Goal: Feedback & Contribution: Submit feedback/report problem

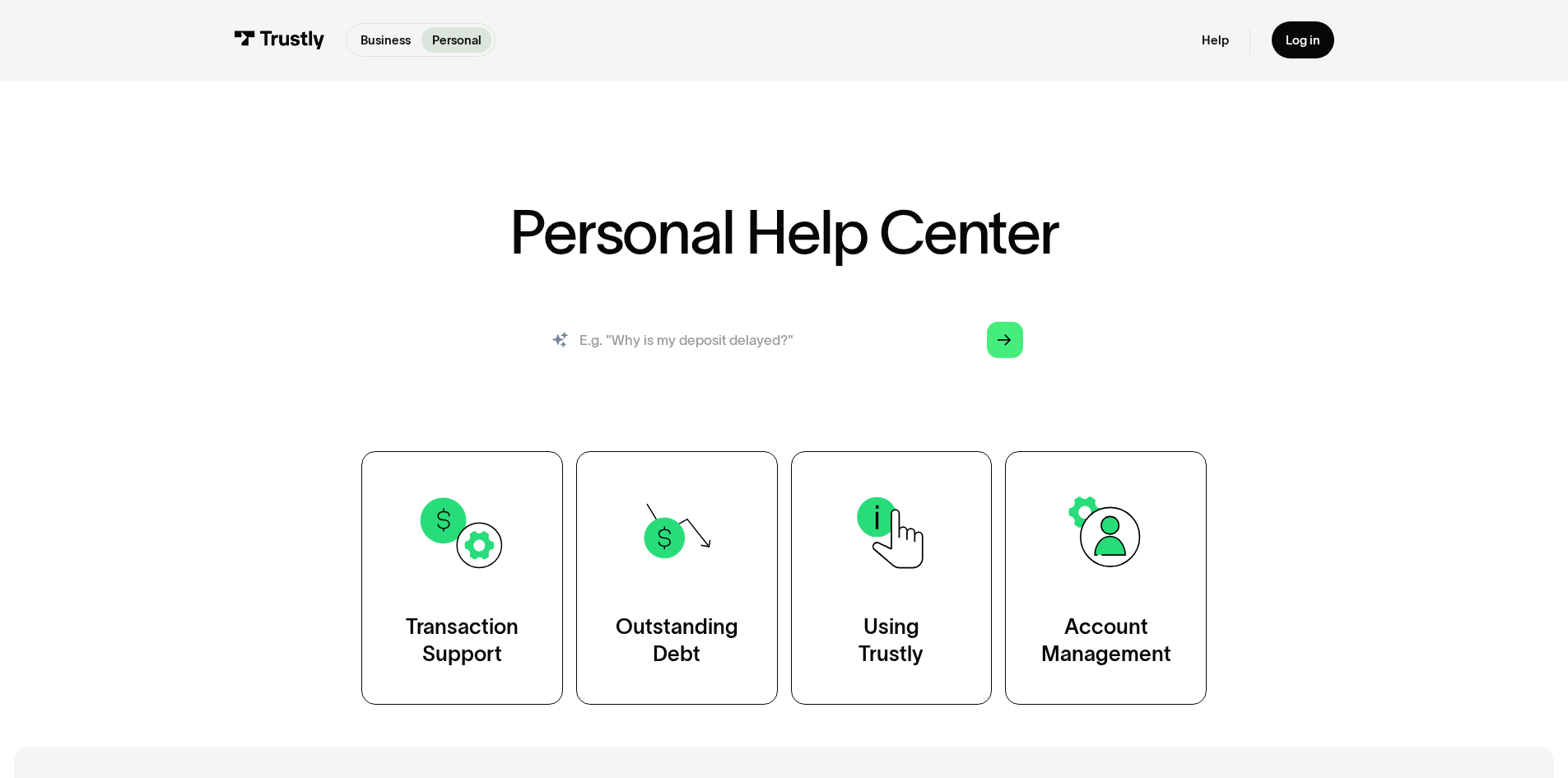
click at [829, 341] on input "search" at bounding box center [784, 340] width 506 height 56
type input "page wont load"
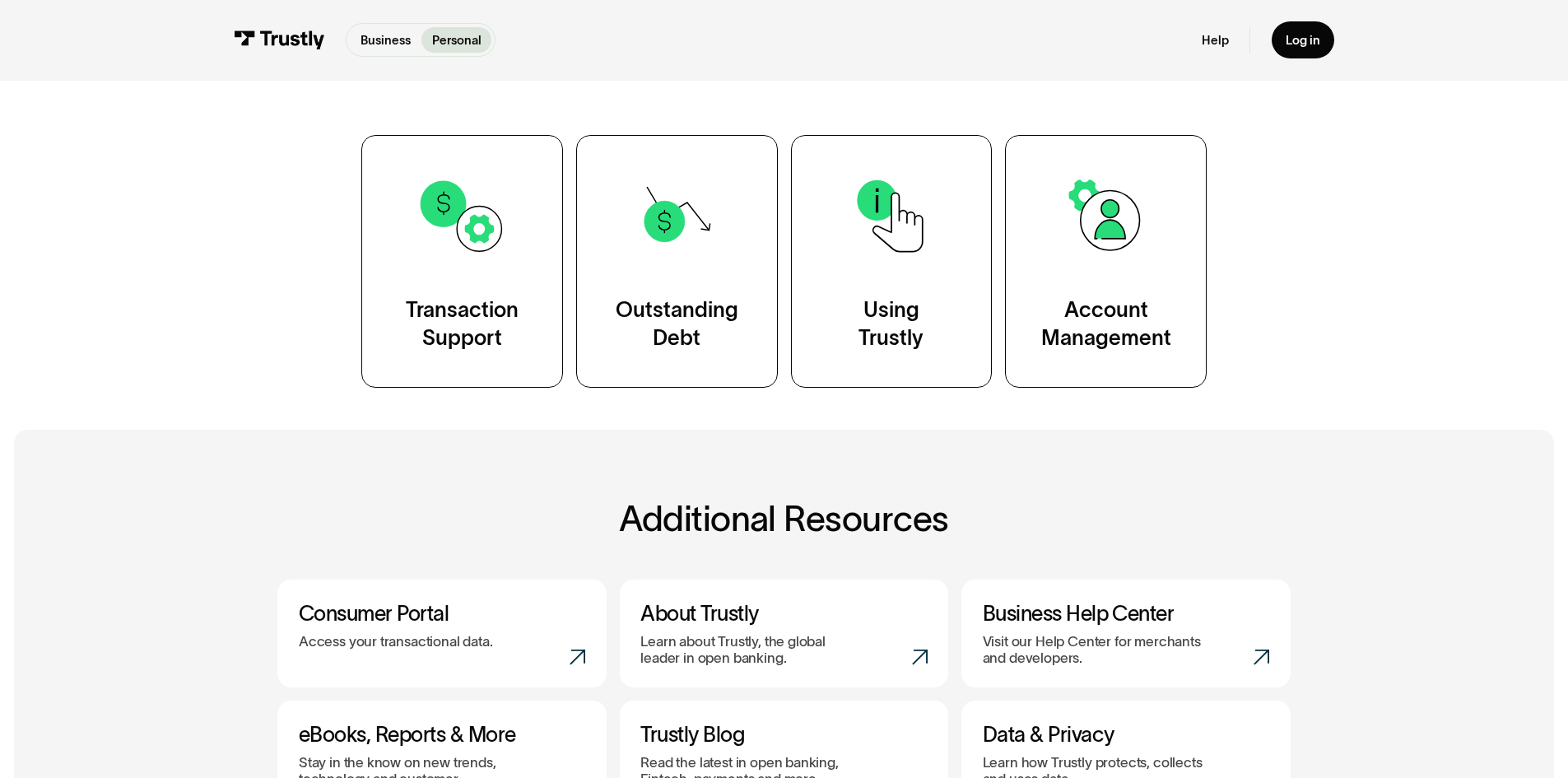
scroll to position [741, 0]
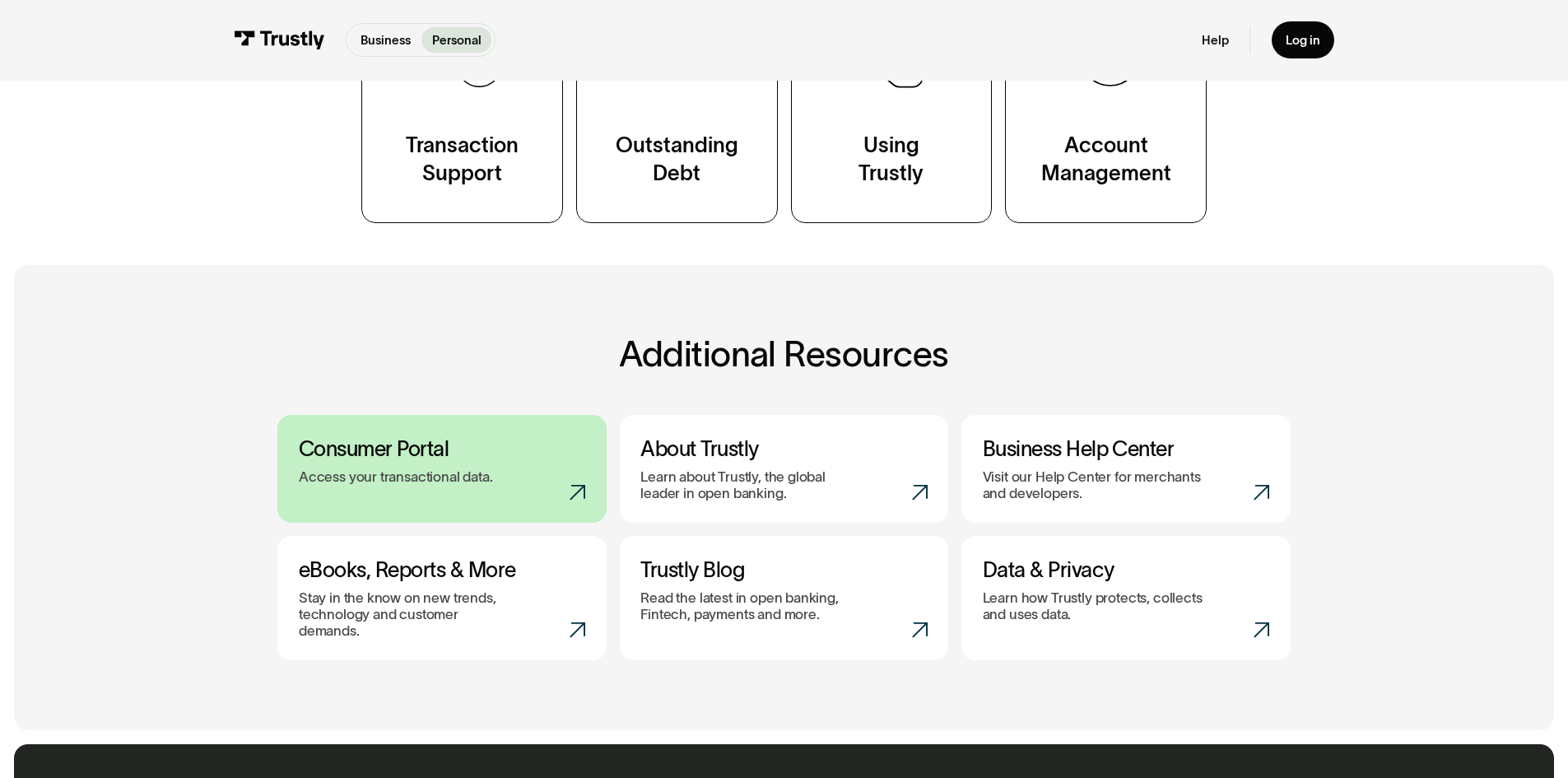
click at [425, 453] on h3 "Consumer Portal" at bounding box center [442, 449] width 288 height 25
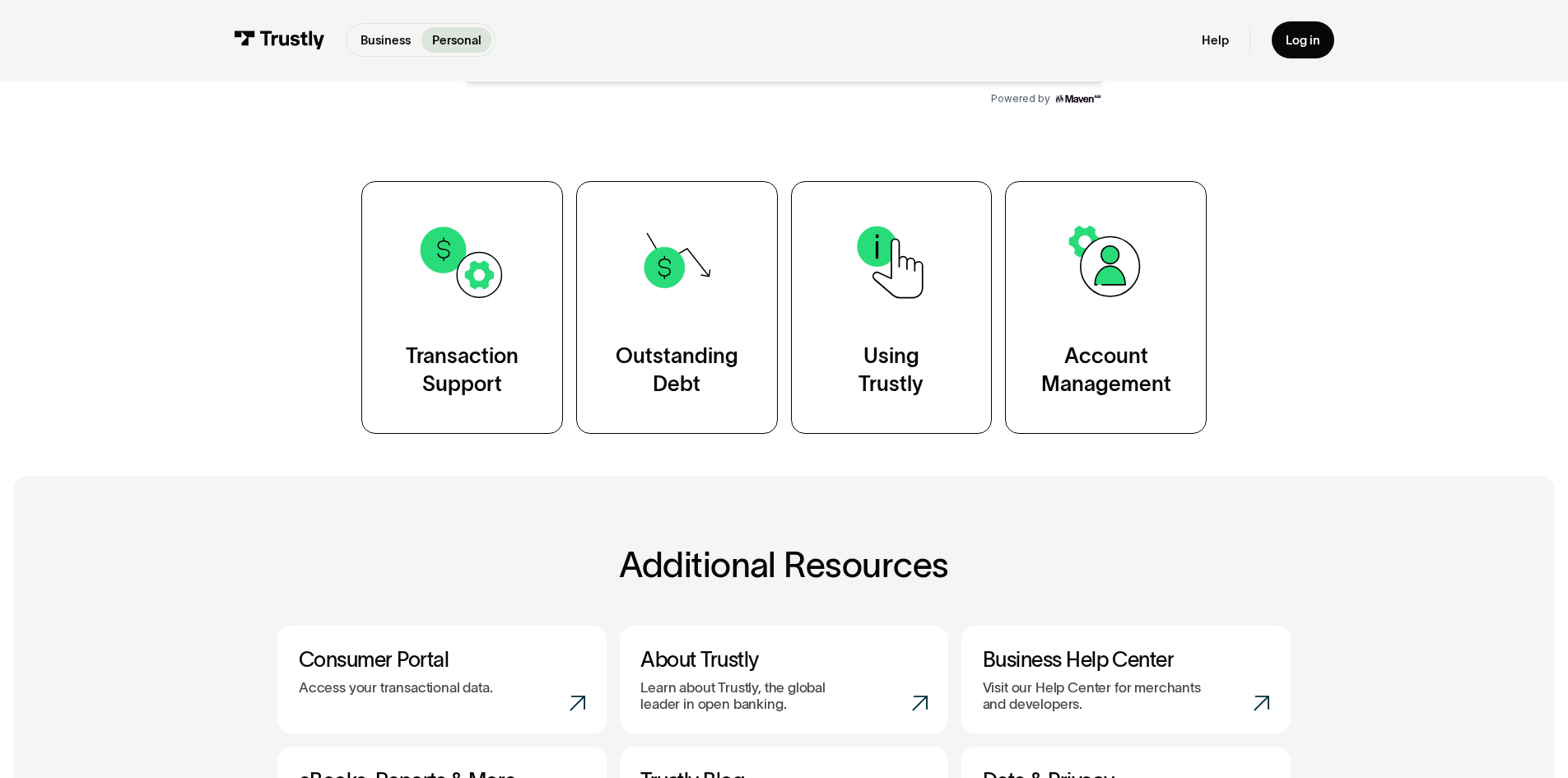
scroll to position [411, 0]
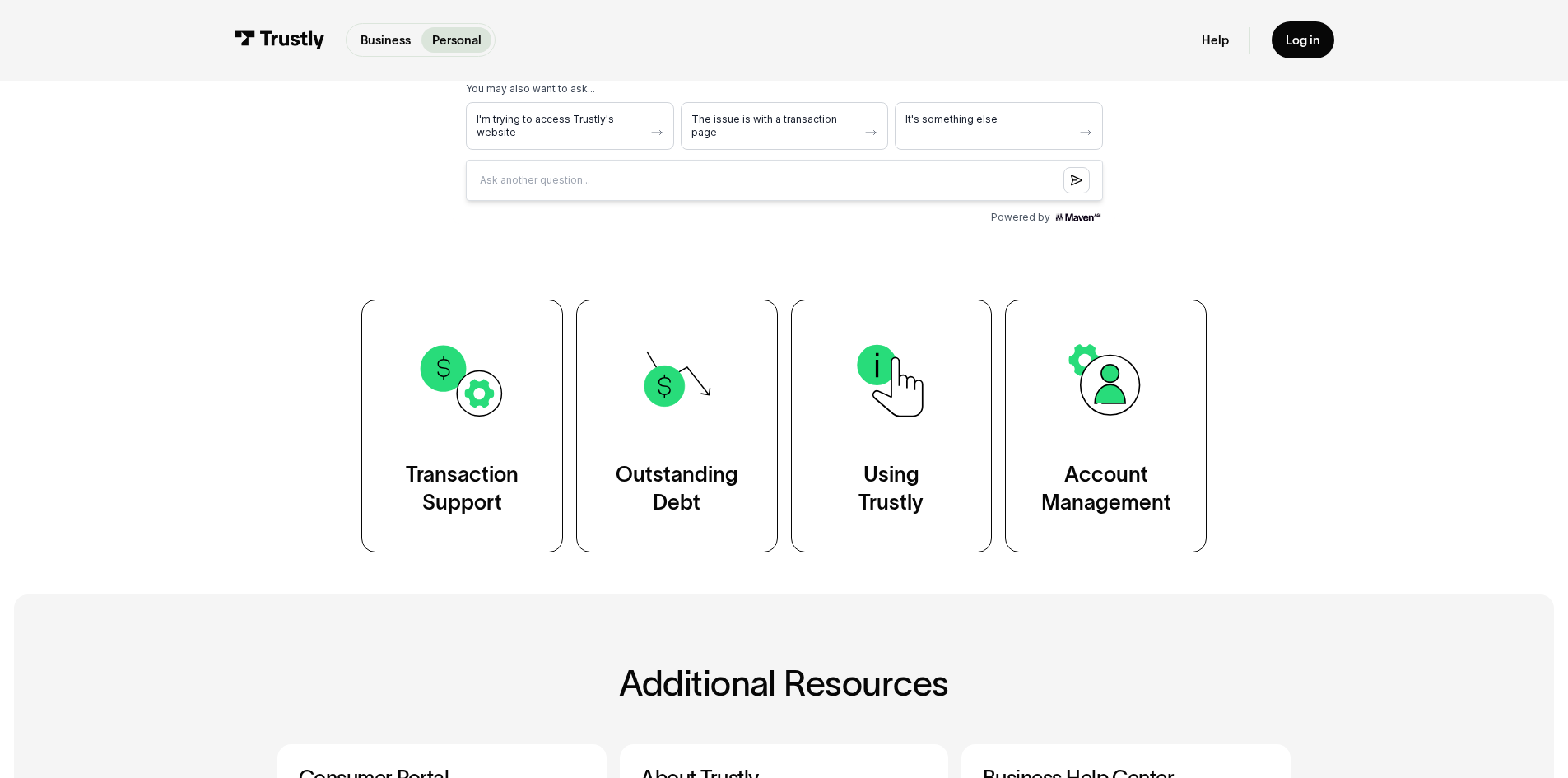
click at [906, 191] on input "Question box" at bounding box center [784, 180] width 637 height 41
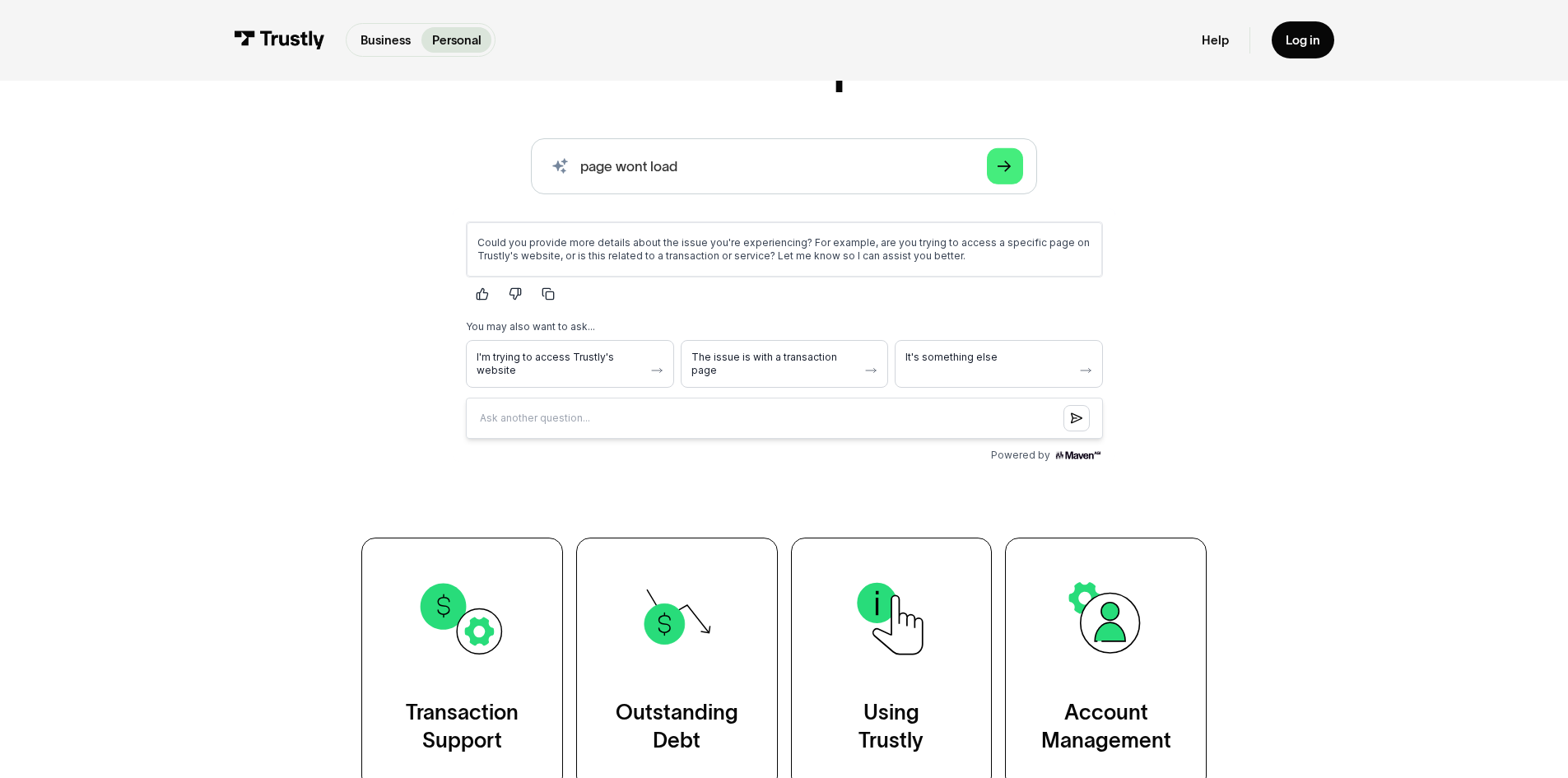
scroll to position [165, 0]
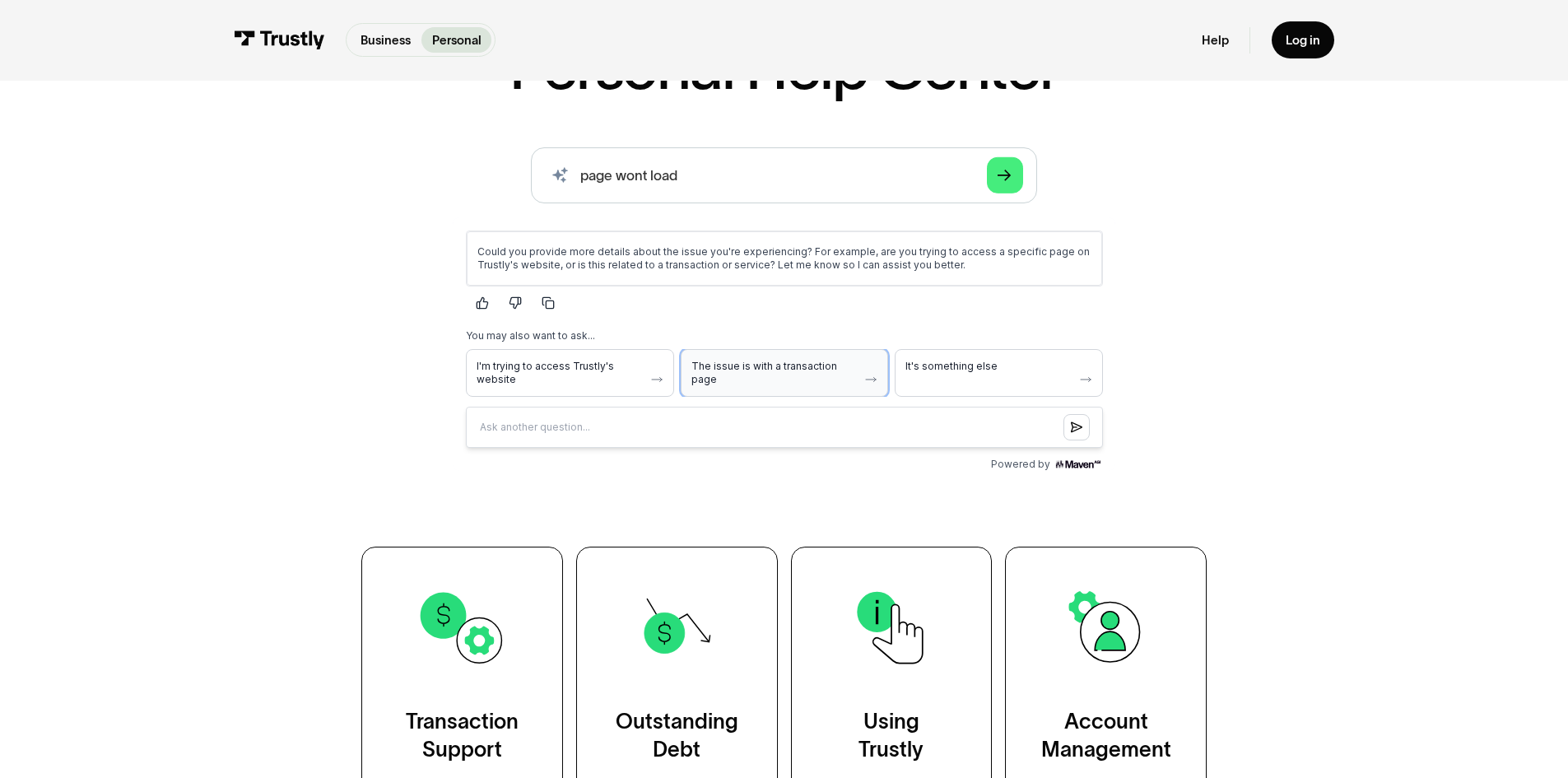
click at [754, 374] on span "The issue is with a transaction page" at bounding box center [774, 371] width 167 height 26
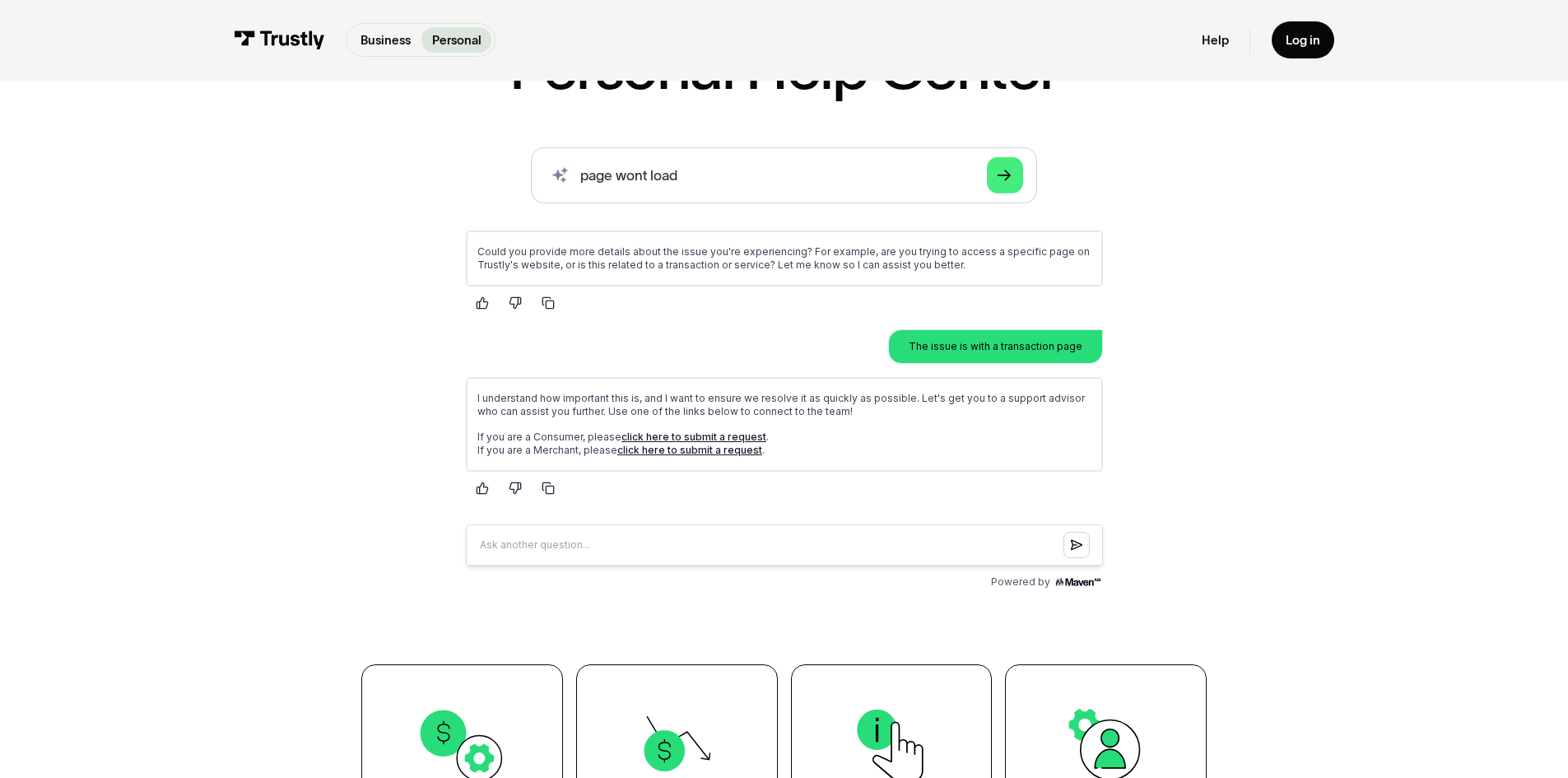
click at [737, 431] on link "click here to submit a request" at bounding box center [692, 435] width 145 height 13
click at [1302, 39] on div "Log in" at bounding box center [1303, 40] width 34 height 15
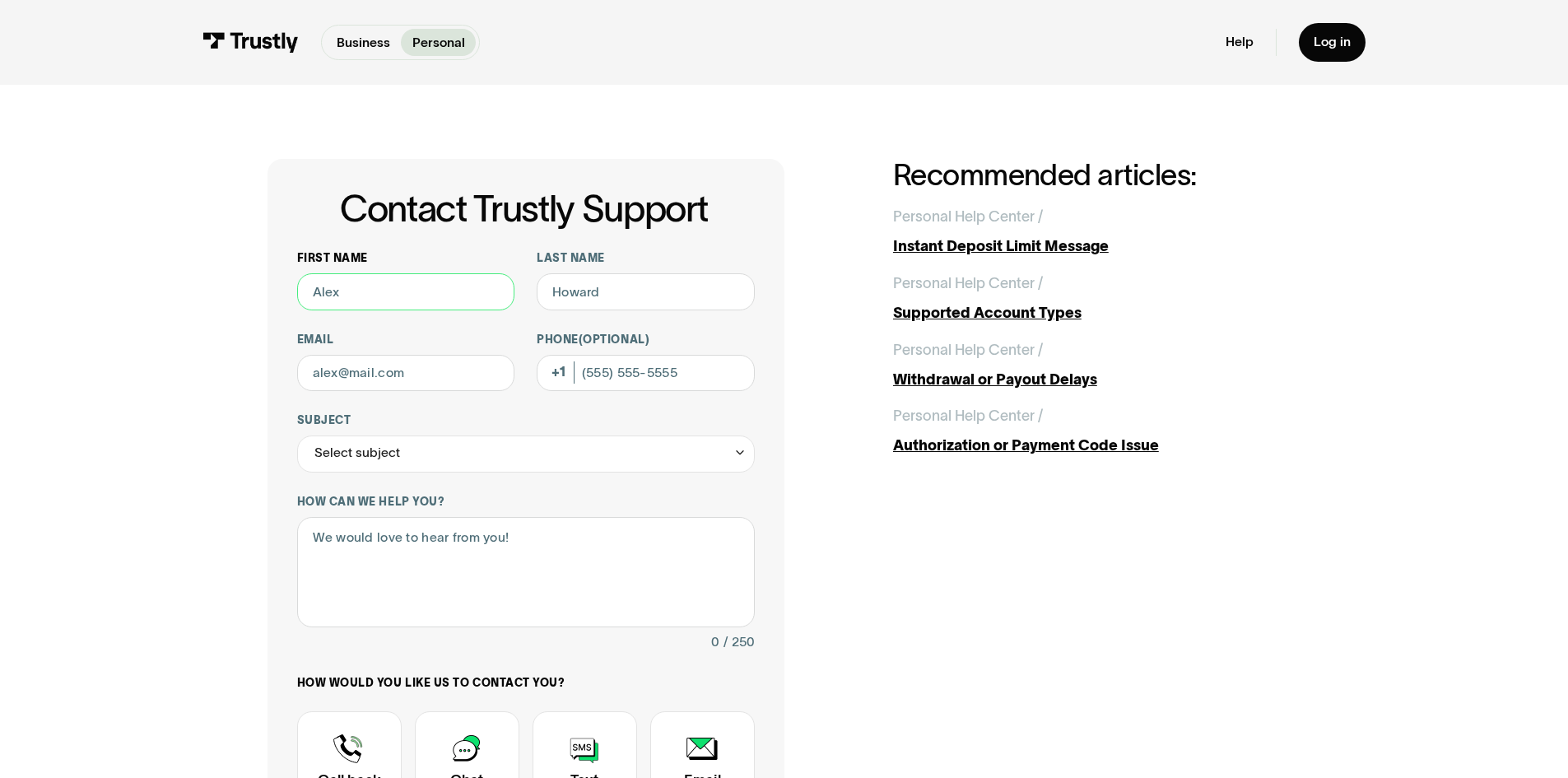
click at [363, 293] on input "First name" at bounding box center [407, 291] width 218 height 37
type input "[PERSON_NAME]"
type input "[PHONE_NUMBER]"
drag, startPoint x: 711, startPoint y: 383, endPoint x: 503, endPoint y: 381, distance: 208.0
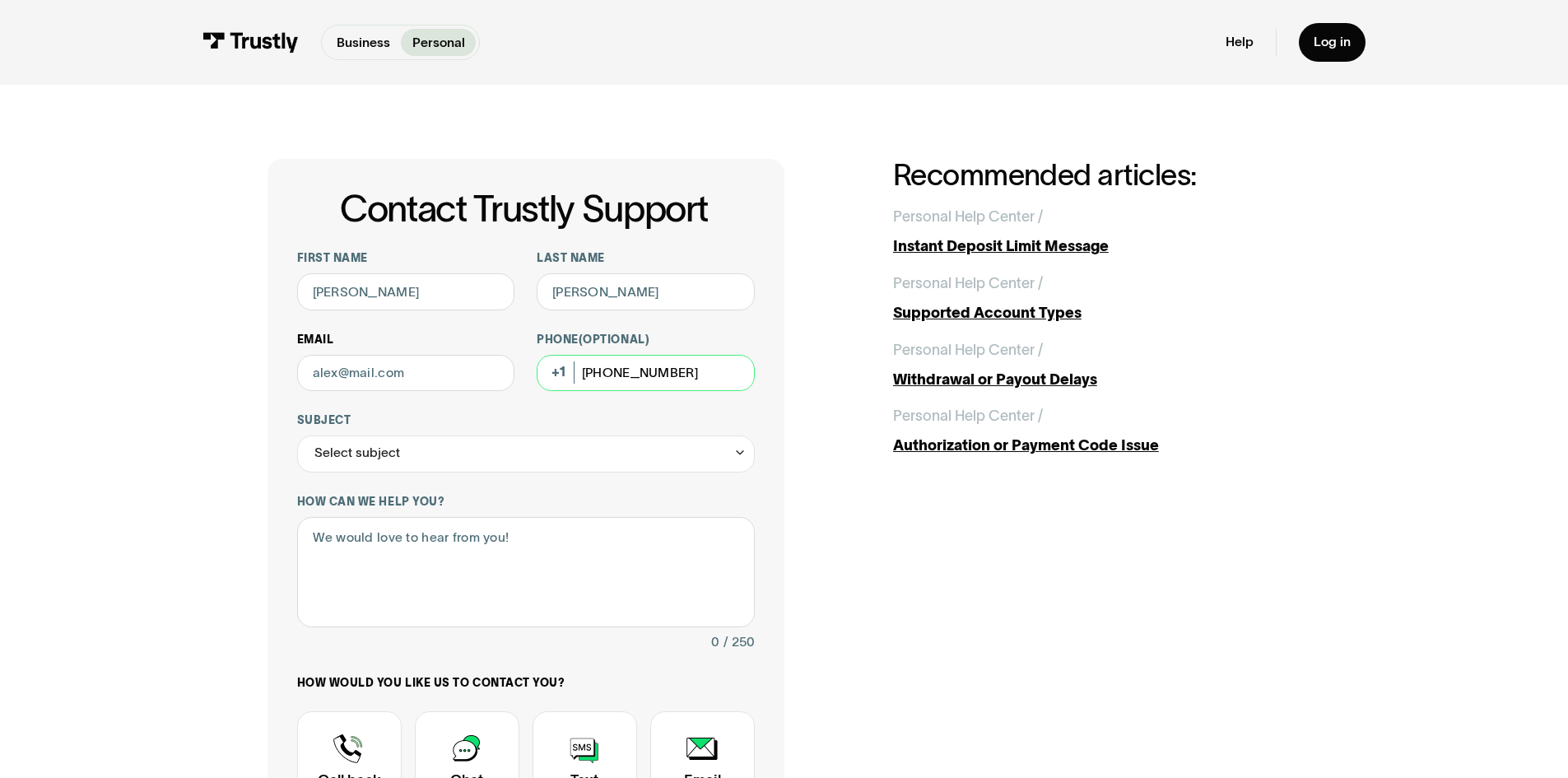
click at [505, 379] on div "First name [PERSON_NAME] Last name [PERSON_NAME] Phone (Optional) [PHONE_NUMBER…" at bounding box center [527, 576] width 458 height 651
drag, startPoint x: 444, startPoint y: 371, endPoint x: 267, endPoint y: 370, distance: 177.0
click at [268, 369] on div "Contact Trustly Support First name [PERSON_NAME] Last name [PERSON_NAME] Email …" at bounding box center [526, 579] width 517 height 841
type input "[EMAIL_ADDRESS][DOMAIN_NAME]"
click at [430, 444] on div "Select subject" at bounding box center [527, 453] width 458 height 37
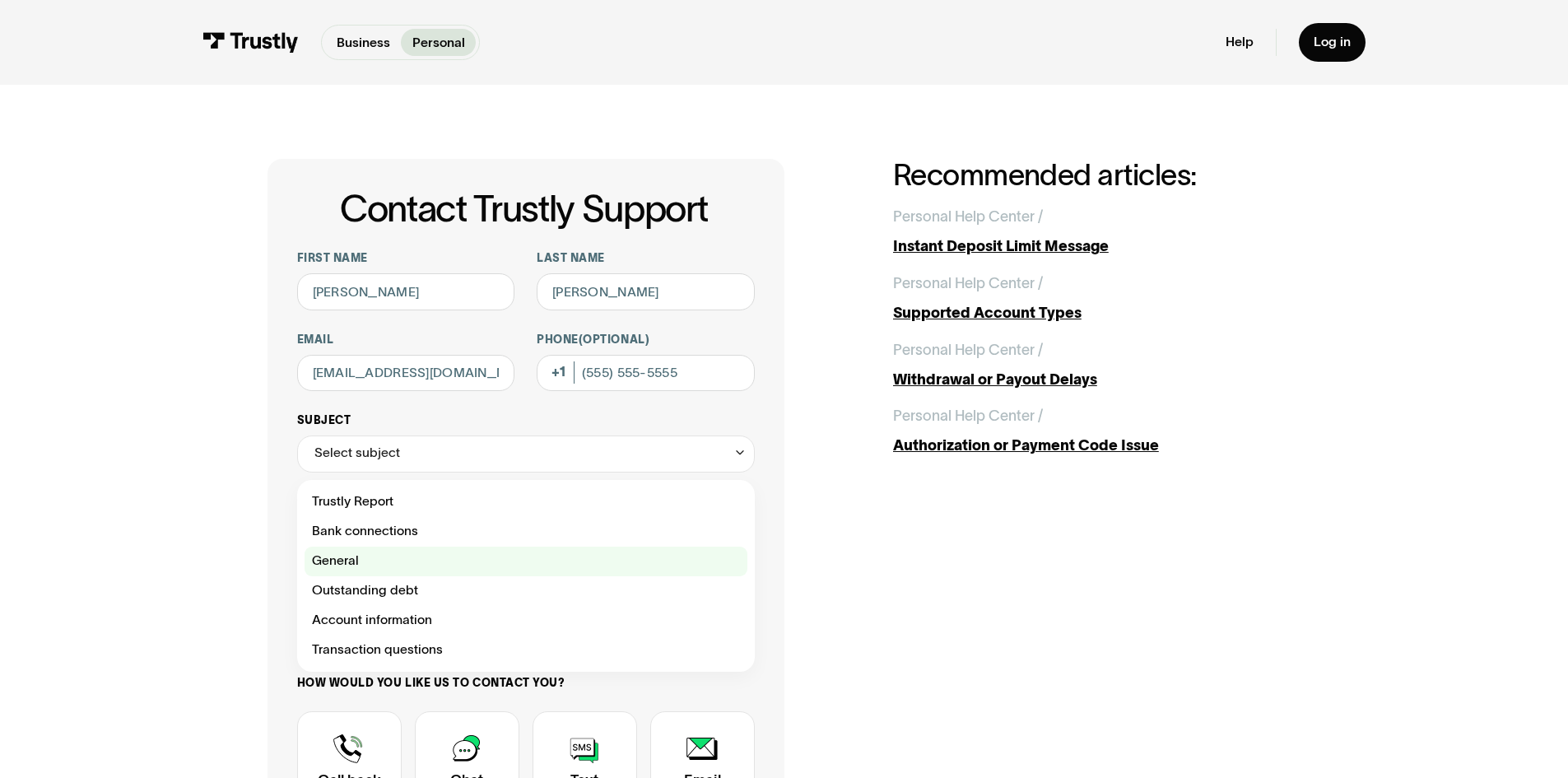
click at [392, 568] on div "Contact Trustly Support" at bounding box center [526, 561] width 443 height 30
type input "*******"
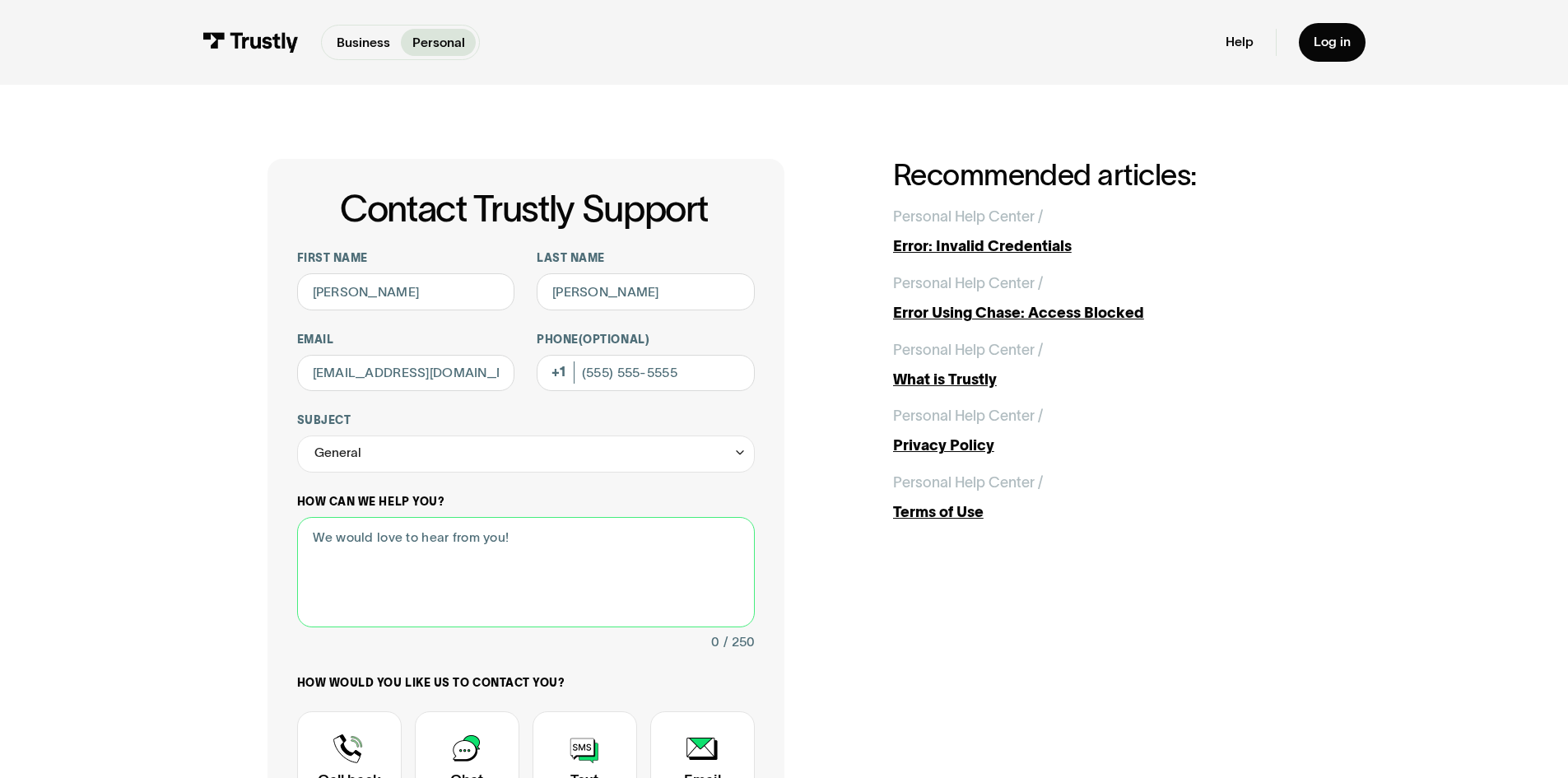
click at [485, 555] on textarea "How can we help you?" at bounding box center [527, 572] width 458 height 111
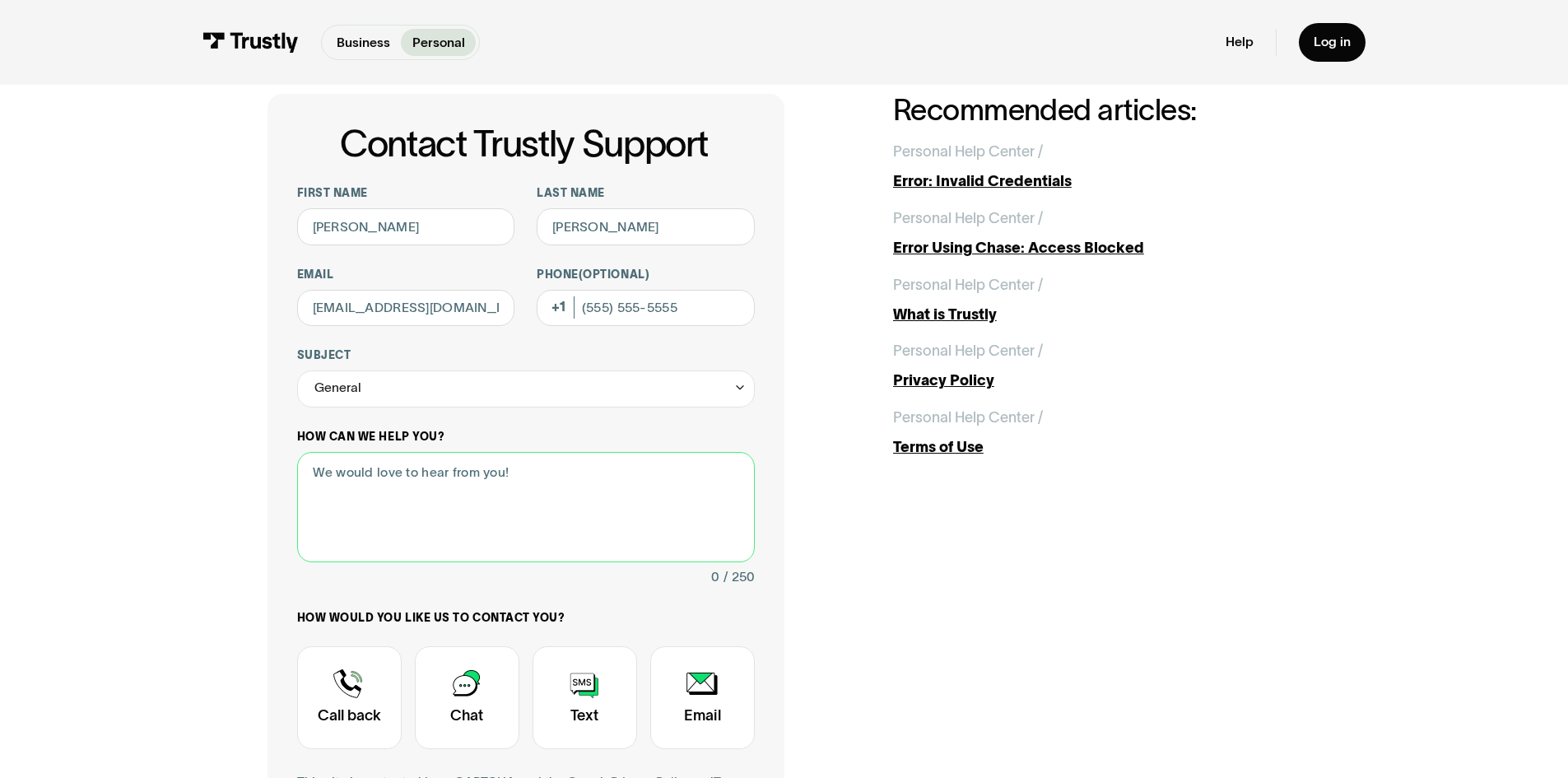
scroll to position [165, 0]
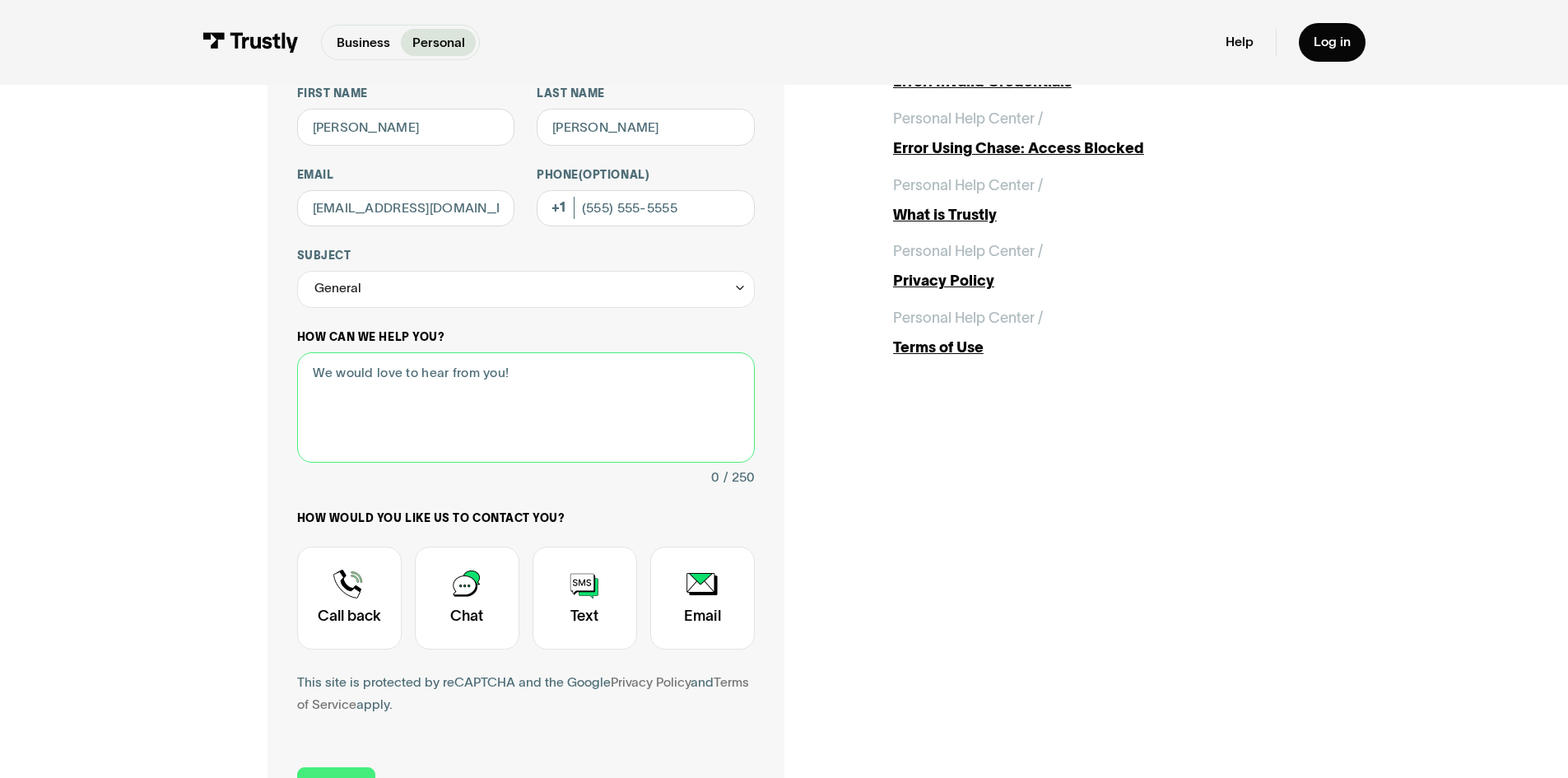
click at [506, 425] on textarea "How can we help you?" at bounding box center [527, 407] width 458 height 111
paste textarea "[URL][DOMAIN_NAME]"
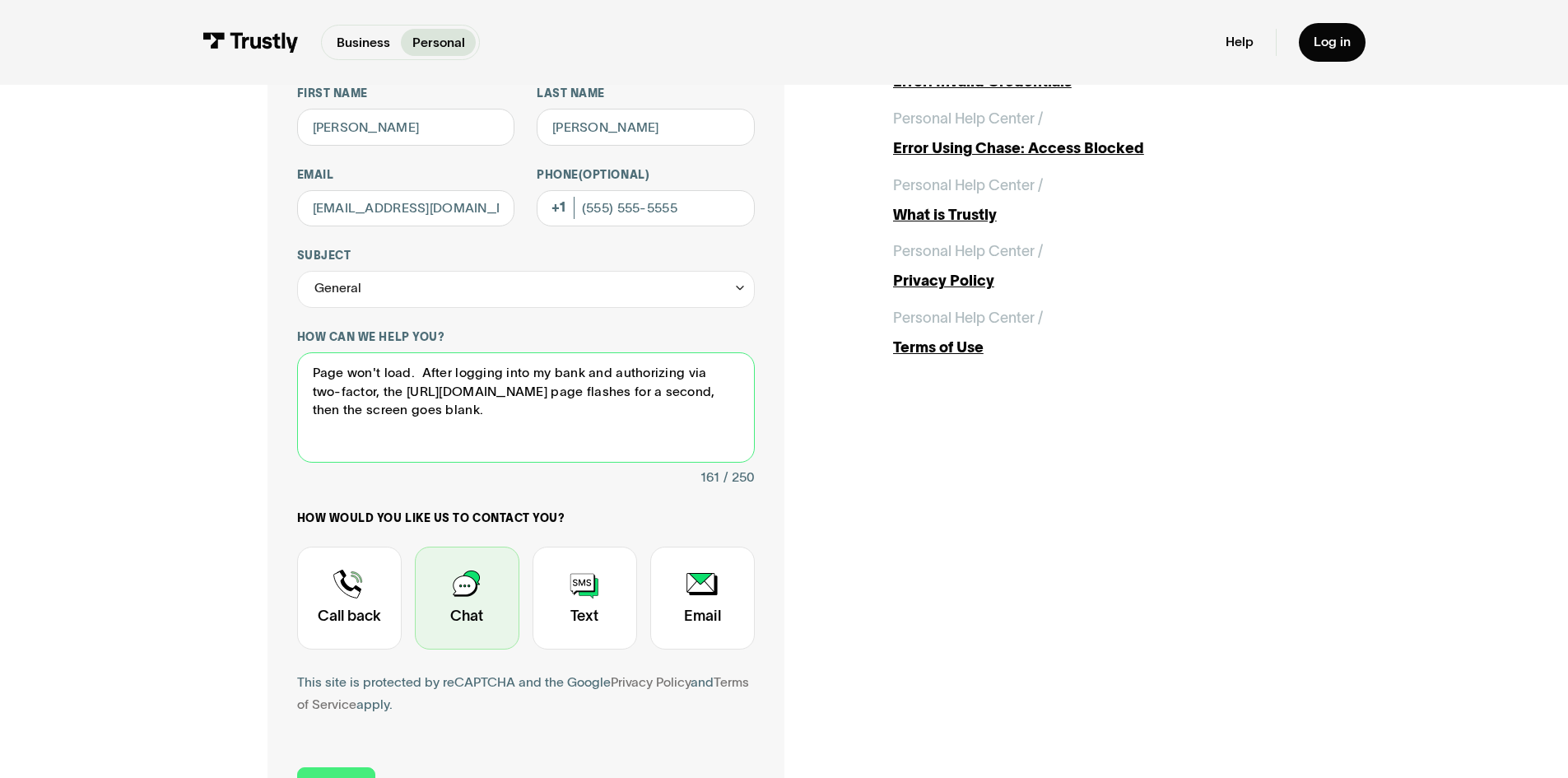
type textarea "Page won't load. After logging into my bank and authorizing via two-factor, the…"
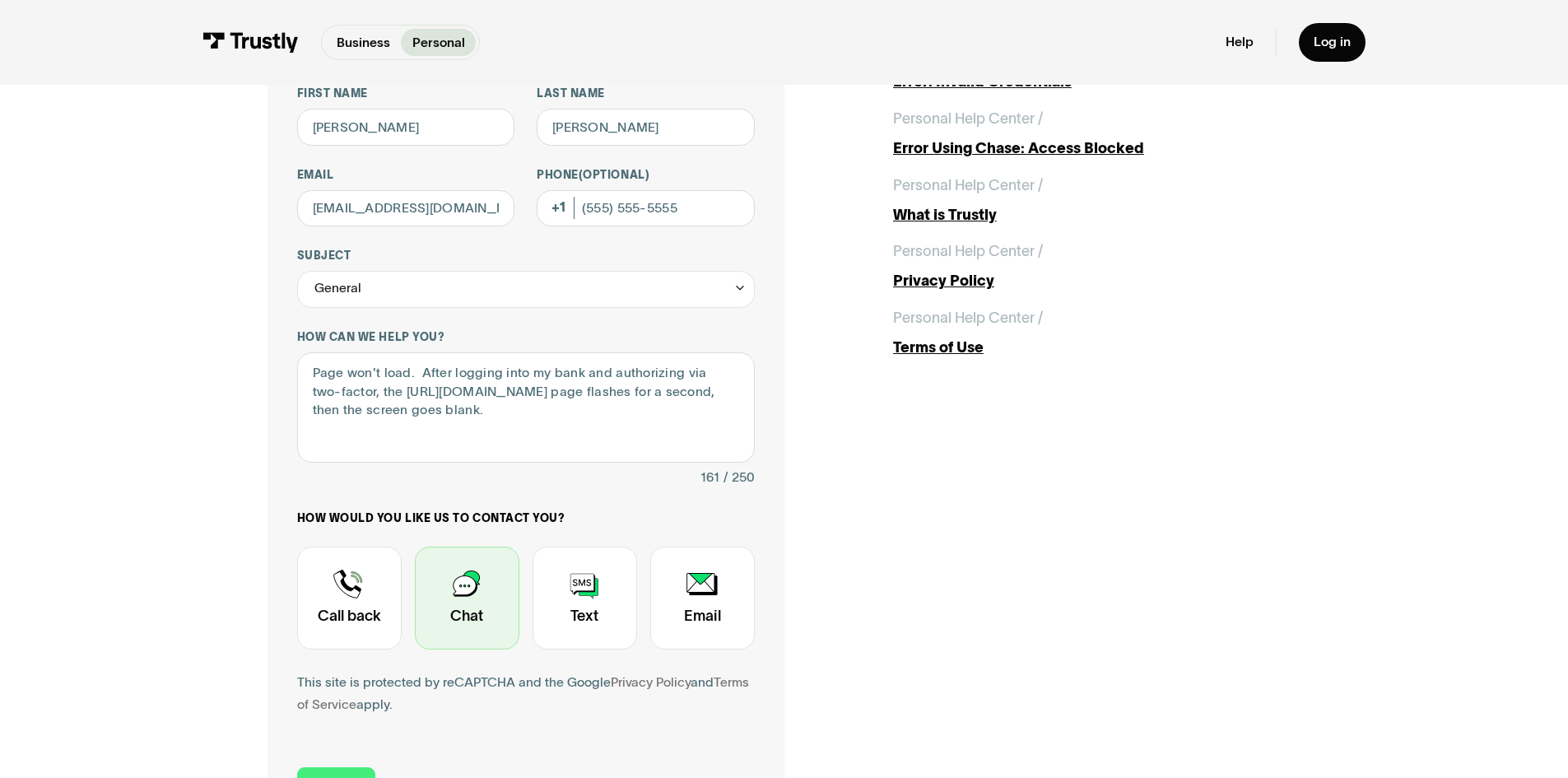
click at [470, 618] on div "Contact Trustly Support" at bounding box center [467, 598] width 105 height 103
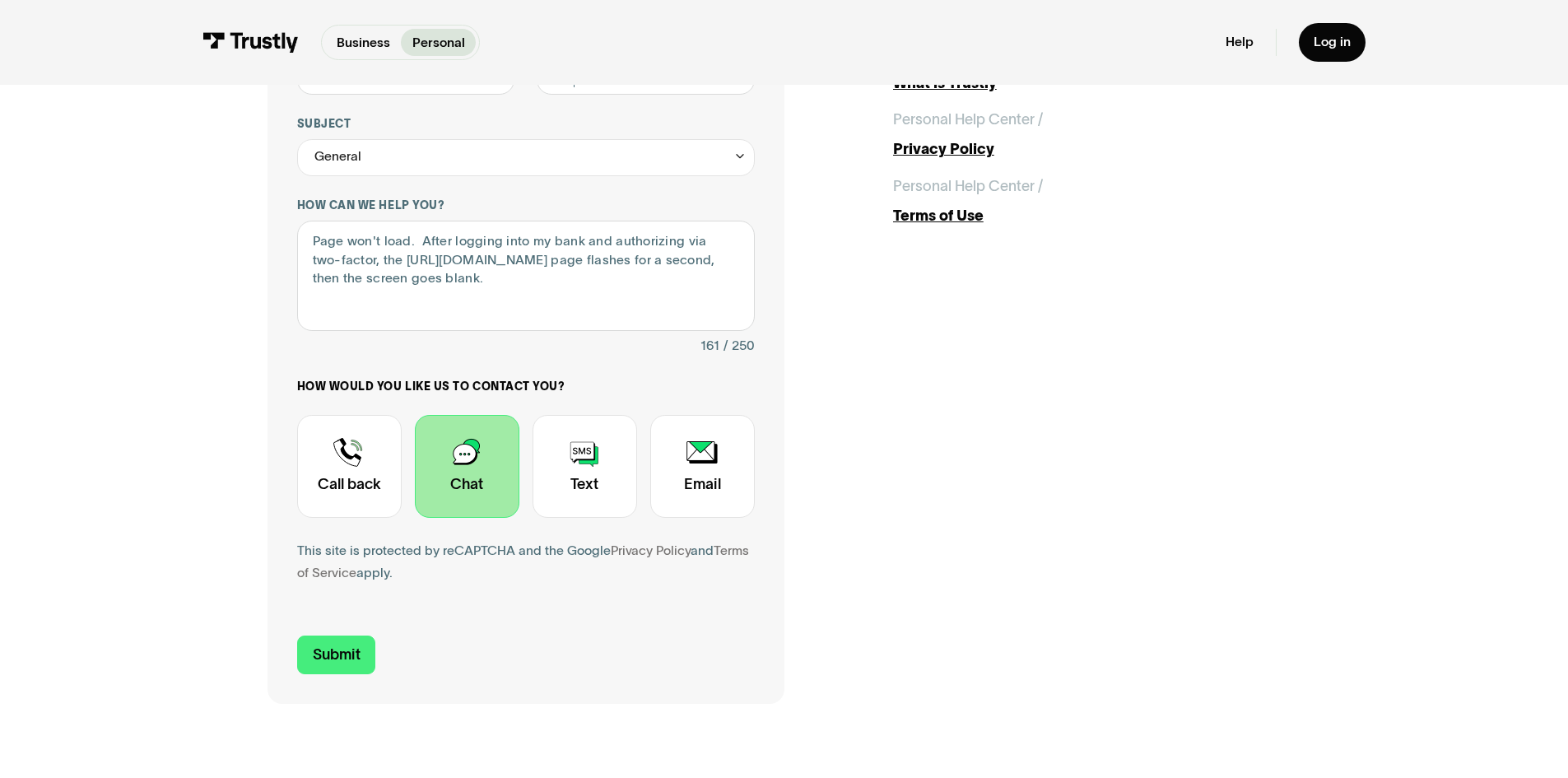
scroll to position [329, 0]
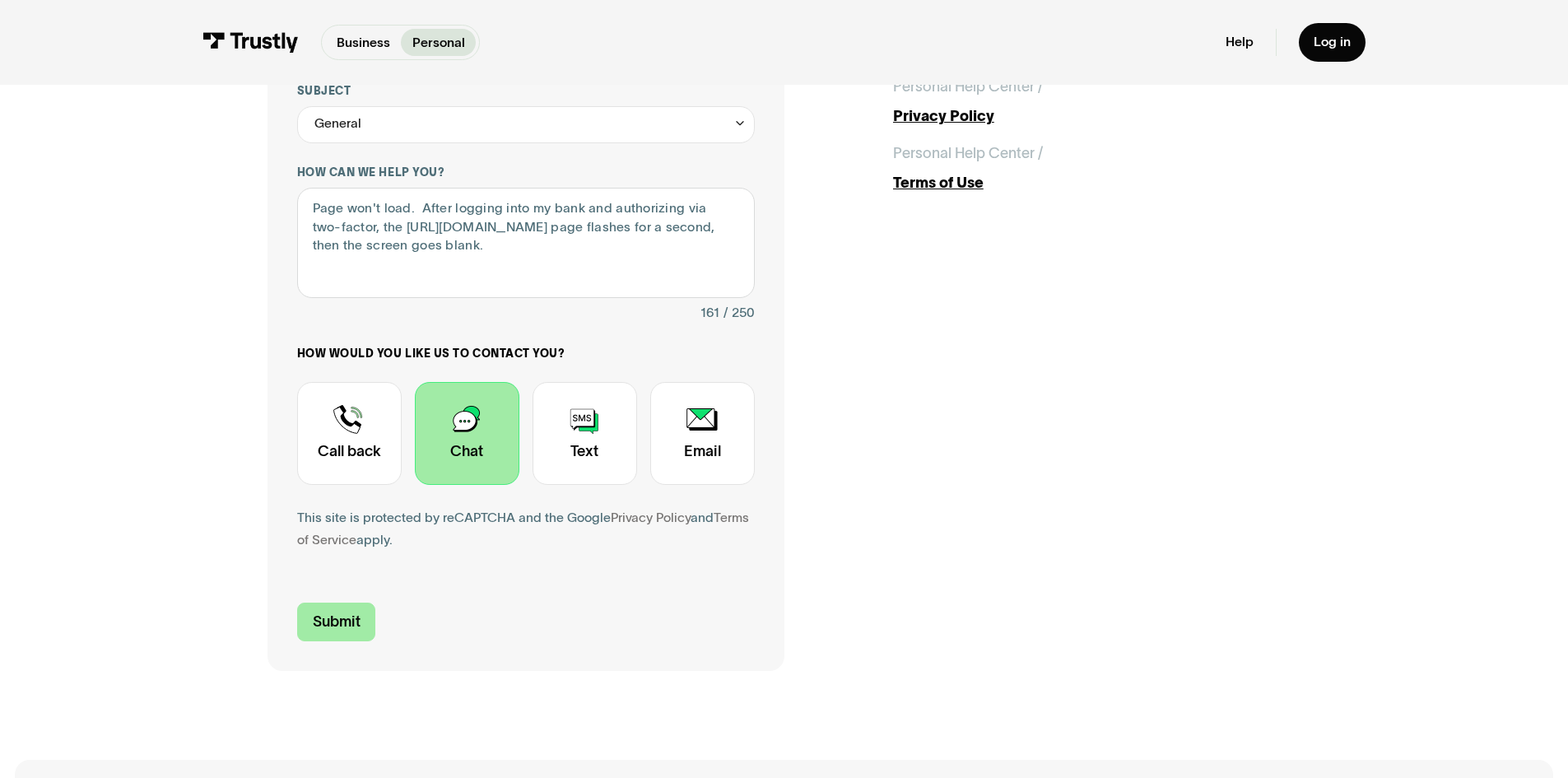
click at [311, 615] on input "Submit" at bounding box center [337, 621] width 79 height 39
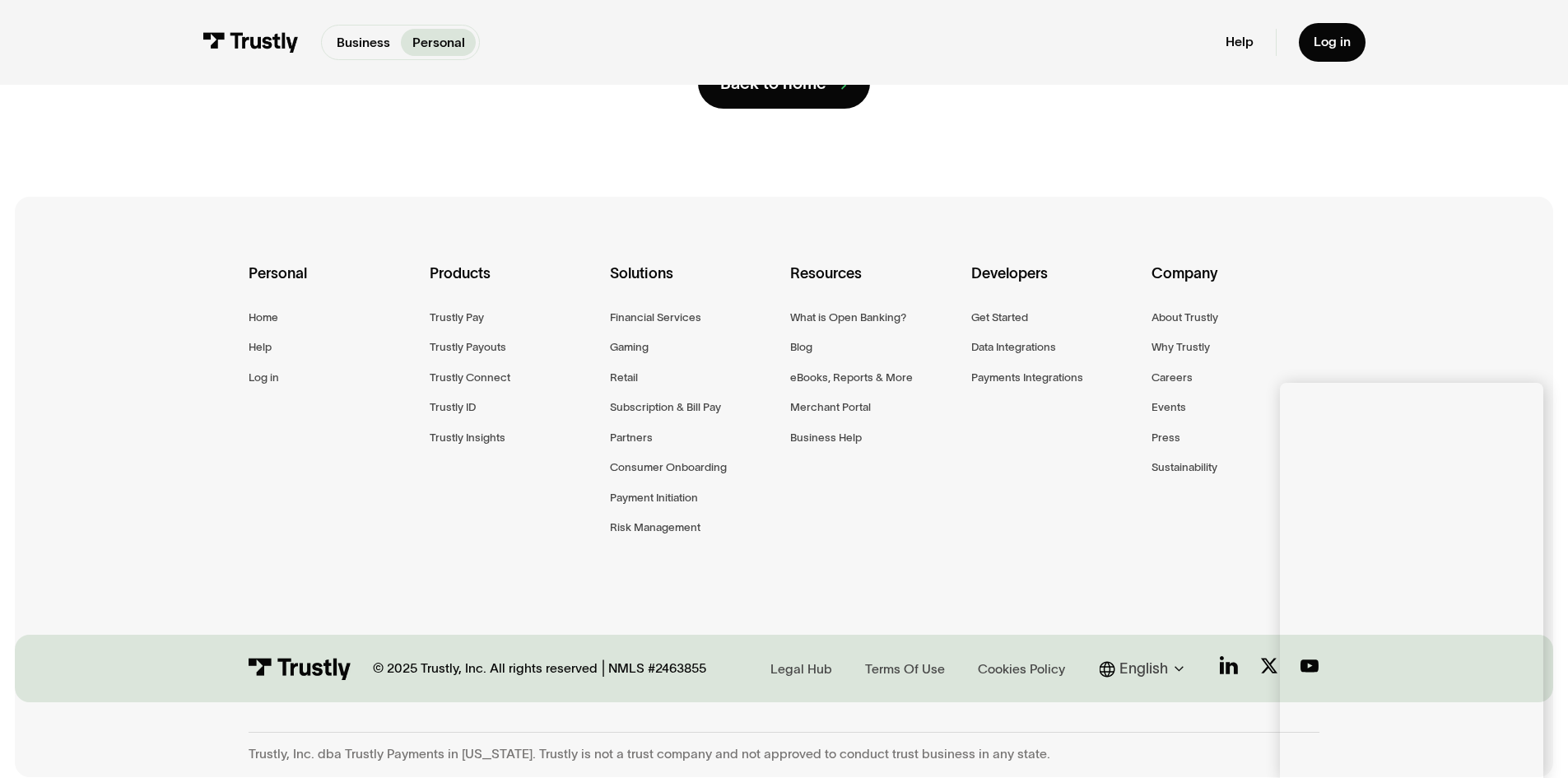
scroll to position [0, 0]
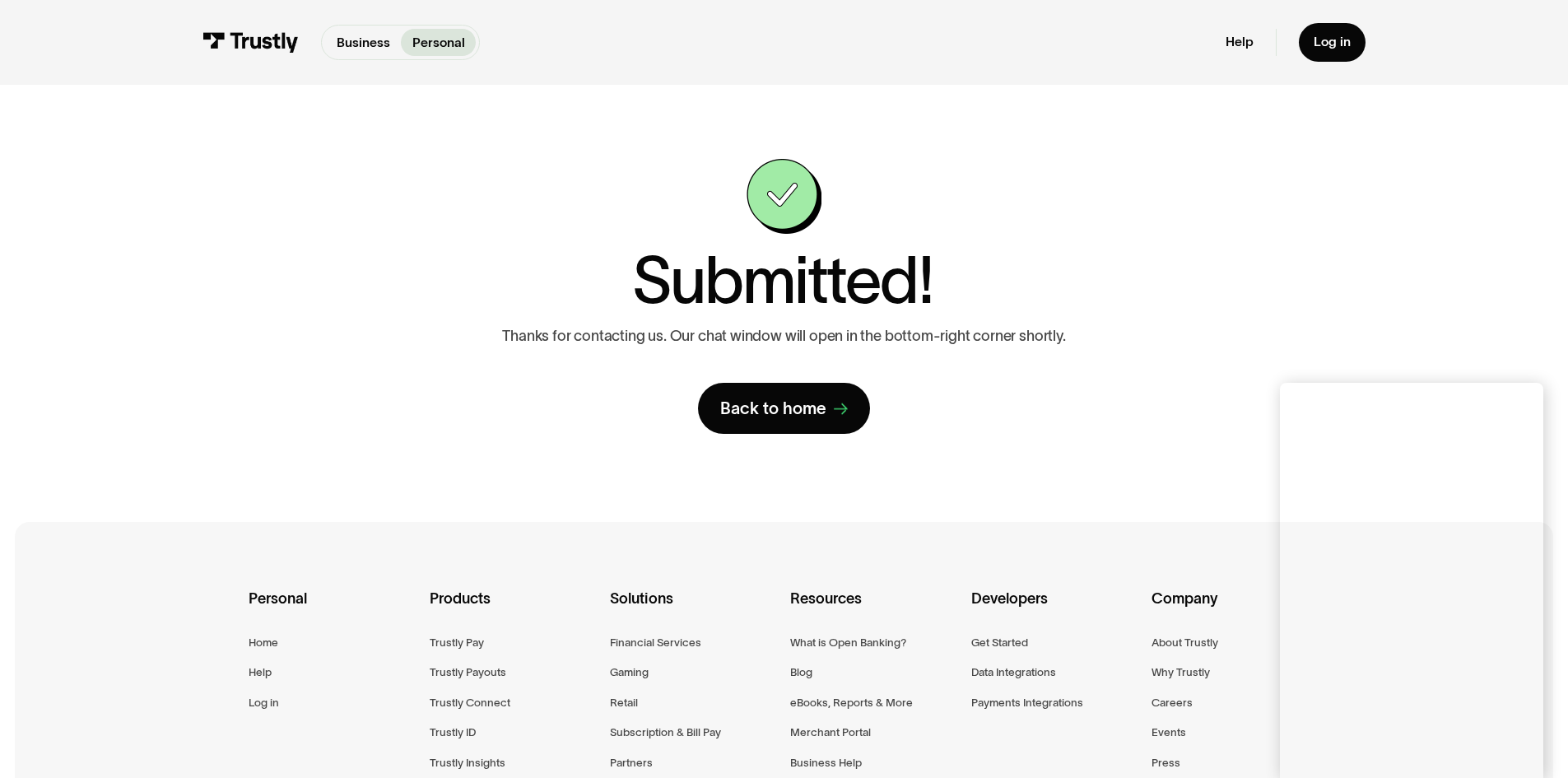
click at [1294, 307] on div "Contact Trustly Support First name [PERSON_NAME] Last name [PERSON_NAME] Email …" at bounding box center [784, 296] width 1034 height 275
